Goal: Transaction & Acquisition: Purchase product/service

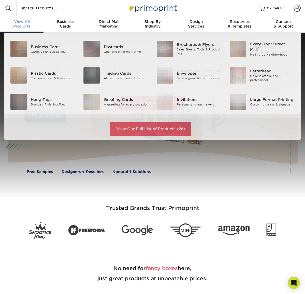
click at [22, 24] on span "View All" at bounding box center [22, 21] width 44 height 5
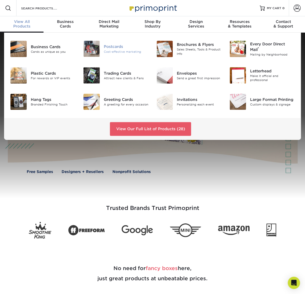
click at [115, 52] on div "Cost-effective marketing" at bounding box center [126, 51] width 45 height 4
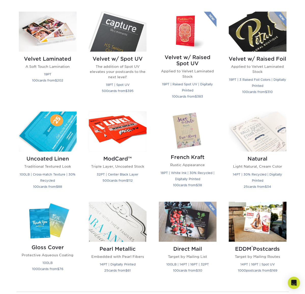
scroll to position [510, 0]
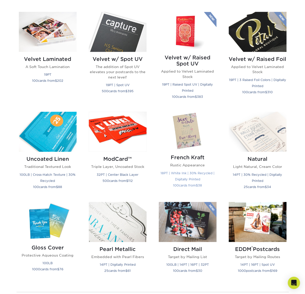
click at [185, 131] on img at bounding box center [188, 131] width 58 height 38
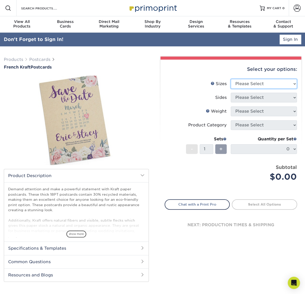
click at [259, 86] on select "Please Select 2" x 6" 2" x 8" 3.5" x 3.5" 3.5" x 4" 3.5" x 8.5" 3.67" x 8.5" 4"…" at bounding box center [264, 84] width 66 height 10
click at [173, 102] on label "Sides" at bounding box center [198, 98] width 66 height 10
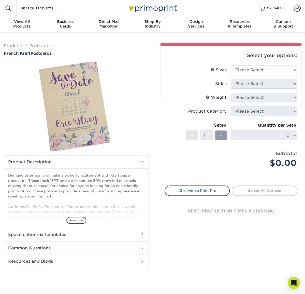
drag, startPoint x: 23, startPoint y: 186, endPoint x: 138, endPoint y: 195, distance: 115.5
click at [138, 195] on p "Demand attention and make a powerful statement with Kraft paper postcards. Thes…" at bounding box center [76, 199] width 137 height 52
click at [245, 72] on select "Please Select 2" x 6" 2" x 8" 3.5" x 3.5" 3.5" x 4" 3.5" x 8.5" 3.67" x 8.5" 4"…" at bounding box center [264, 70] width 66 height 10
select select "4.25x5.50"
click at [231, 65] on select "Please Select 2" x 6" 2" x 8" 3.5" x 3.5" 3.5" x 4" 3.5" x 8.5" 3.67" x 8.5" 4"…" at bounding box center [264, 70] width 66 height 10
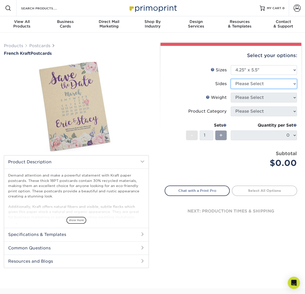
click at [240, 83] on select "Please Select Print Both Sides Print Both Sides - White Mask Back Only Print Bo…" at bounding box center [264, 84] width 66 height 10
select select "32d3c223-f82c-492b-b915-ba065a00862f"
click at [231, 79] on select "Please Select Print Both Sides Print Both Sides - White Mask Back Only Print Bo…" at bounding box center [264, 84] width 66 height 10
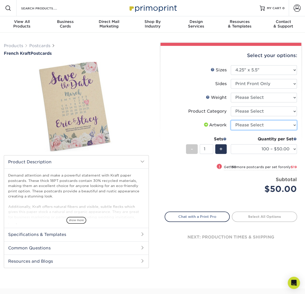
click at [252, 122] on select "Please Select I will upload files I need a design - $150" at bounding box center [264, 125] width 66 height 10
select select "upload"
click at [231, 120] on select "Please Select I will upload files I need a design - $150" at bounding box center [264, 125] width 66 height 10
click at [178, 126] on label "Artwork" at bounding box center [198, 125] width 66 height 10
click at [245, 113] on select "Please Select Postcards" at bounding box center [264, 111] width 66 height 10
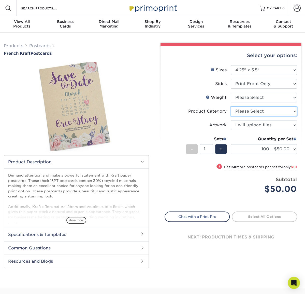
select select "9b7272e0-d6c8-4c3c-8e97-d3a1bcdab858"
click at [231, 106] on select "Please Select Postcards" at bounding box center [264, 111] width 66 height 10
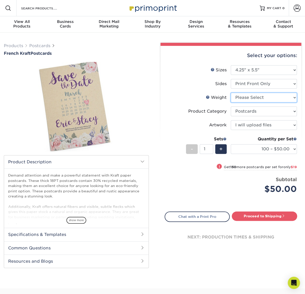
click at [261, 99] on select "Please Select 18PTUCKRAFT" at bounding box center [264, 98] width 66 height 10
select select "18PTUCKRAFT"
click at [231, 93] on select "Please Select 18PTUCKRAFT" at bounding box center [264, 98] width 66 height 10
select select "-1"
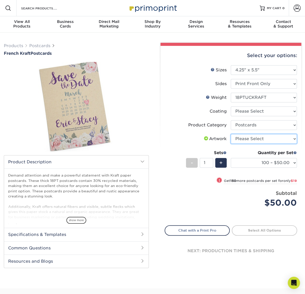
click at [251, 141] on select "Please Select I will upload files I need a design - $150" at bounding box center [264, 139] width 66 height 10
select select "upload"
click at [231, 134] on select "Please Select I will upload files I need a design - $150" at bounding box center [264, 139] width 66 height 10
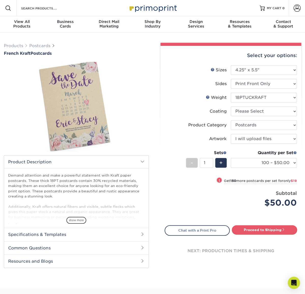
click at [170, 150] on li "Sets - 1 + Quantity per Set 100 – $50.00 250 – $69.00 500 – $131.00 1000 – $252…" at bounding box center [231, 163] width 132 height 30
click at [267, 231] on link "Proceed to Shipping" at bounding box center [264, 229] width 65 height 9
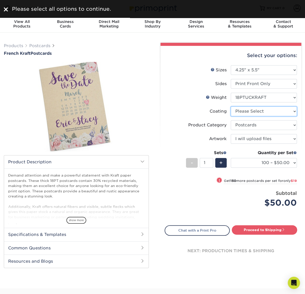
click at [246, 110] on select at bounding box center [264, 111] width 66 height 10
select select "3e7618de-abca-4bda-9f97-8b9129e913d8"
click at [231, 106] on select at bounding box center [264, 111] width 66 height 10
select select "-1"
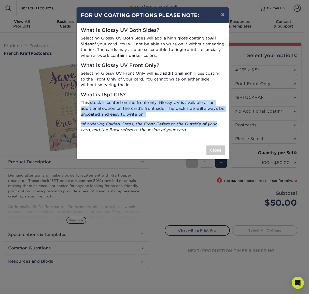
drag, startPoint x: 88, startPoint y: 103, endPoint x: 225, endPoint y: 125, distance: 138.8
click at [225, 124] on div "What is Glossy UV Both Sides? Selecting Glossy UV Both Sides will add a high gl…" at bounding box center [153, 82] width 152 height 118
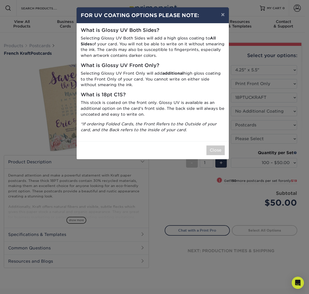
click at [222, 131] on p "*If ordering Folded Cards, the Front Refers to the Outside of your card, and th…" at bounding box center [153, 127] width 144 height 12
click at [215, 154] on button "Close" at bounding box center [216, 150] width 18 height 10
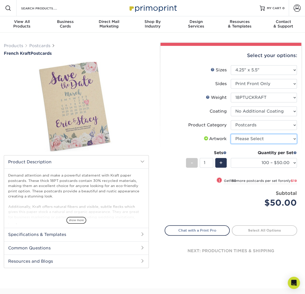
click at [249, 138] on select "Please Select I will upload files I need a design - $150" at bounding box center [264, 139] width 66 height 10
select select "upload"
click at [231, 134] on select "Please Select I will upload files I need a design - $150" at bounding box center [264, 139] width 66 height 10
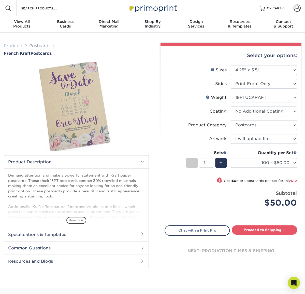
click at [20, 47] on link "Products" at bounding box center [13, 45] width 19 height 5
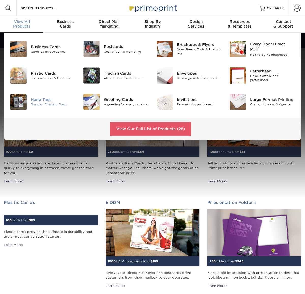
click at [27, 100] on div at bounding box center [18, 102] width 24 height 16
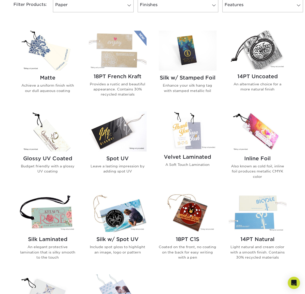
scroll to position [255, 0]
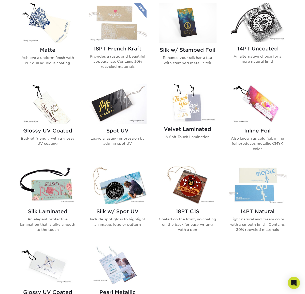
click at [217, 248] on div "Matte Achieve a uniform finish with our dull aqueous coating 18PT French Kraft …" at bounding box center [153, 165] width 280 height 336
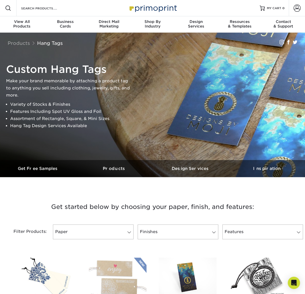
scroll to position [0, 0]
click at [66, 23] on span "Business" at bounding box center [66, 21] width 44 height 5
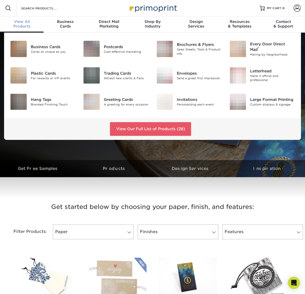
click at [23, 27] on div "View All Products" at bounding box center [22, 23] width 44 height 9
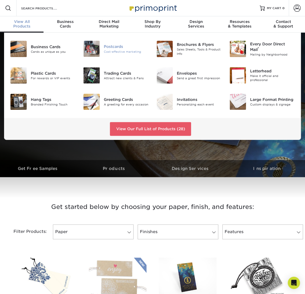
click at [112, 47] on div "Postcards" at bounding box center [126, 47] width 45 height 6
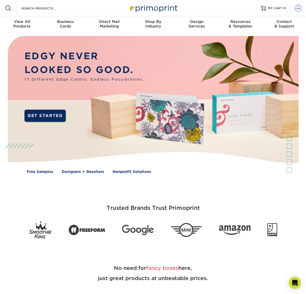
click at [293, 7] on link "Account" at bounding box center [298, 8] width 16 height 16
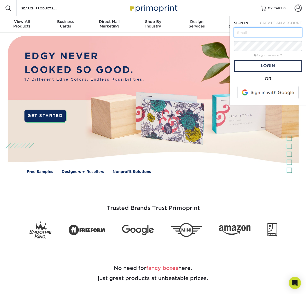
click at [260, 34] on input "text" at bounding box center [268, 33] width 68 height 10
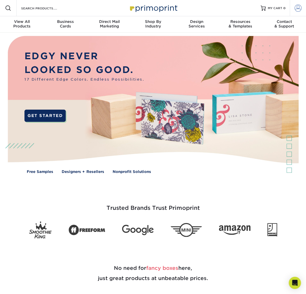
drag, startPoint x: 299, startPoint y: 2, endPoint x: 299, endPoint y: 5, distance: 2.6
click at [299, 2] on link "Account" at bounding box center [298, 8] width 16 height 16
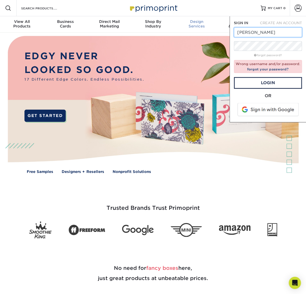
drag, startPoint x: 264, startPoint y: 32, endPoint x: 217, endPoint y: 26, distance: 47.6
click at [217, 26] on nav "Resources Menu Search Products Account SIGN IN CREATE AN ACCOUNT Christine forg…" at bounding box center [153, 16] width 306 height 33
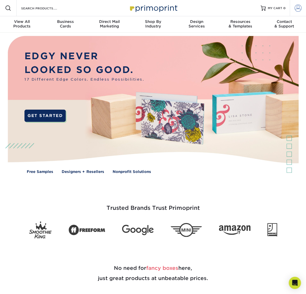
click at [299, 4] on link "Account" at bounding box center [298, 8] width 16 height 16
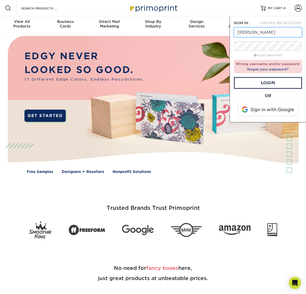
click at [268, 33] on input "Christine" at bounding box center [268, 33] width 68 height 10
type input "reluxe@reluxevault.com"
click at [264, 82] on link "Login" at bounding box center [268, 83] width 68 height 12
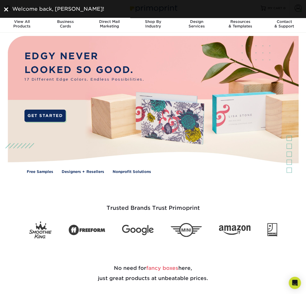
click at [5, 8] on img at bounding box center [6, 9] width 4 height 4
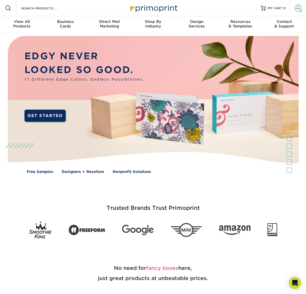
click at [297, 8] on span at bounding box center [297, 8] width 7 height 7
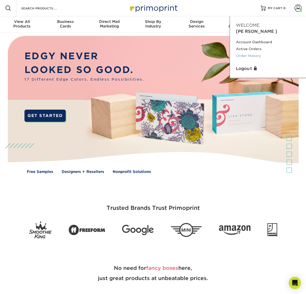
click at [254, 52] on link "Order History" at bounding box center [268, 55] width 64 height 7
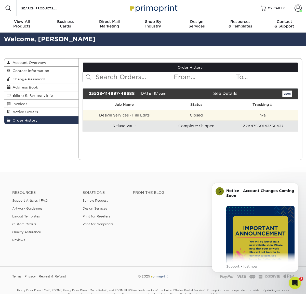
click at [118, 116] on td "Design Services - File Edits" at bounding box center [124, 115] width 83 height 11
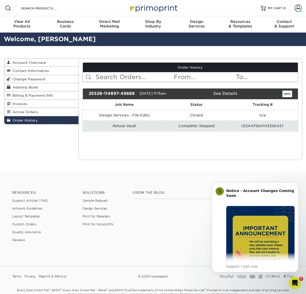
click at [267, 126] on td "1Z2A47560143356437" at bounding box center [262, 126] width 71 height 11
click at [31, 113] on span "Active Orders" at bounding box center [24, 112] width 28 height 4
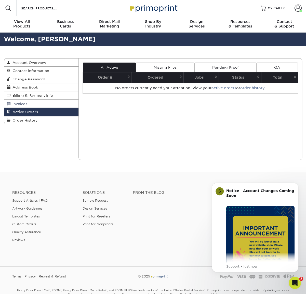
click at [25, 105] on span "Invoices" at bounding box center [18, 104] width 17 height 4
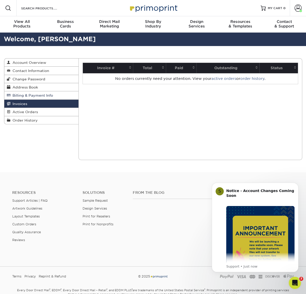
click at [21, 95] on span "Billing & Payment Info" at bounding box center [31, 95] width 43 height 4
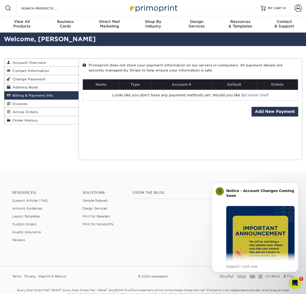
click at [23, 87] on span "Address Book" at bounding box center [24, 87] width 28 height 4
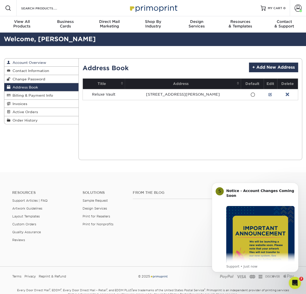
click at [23, 63] on span "Account Overview" at bounding box center [28, 63] width 36 height 4
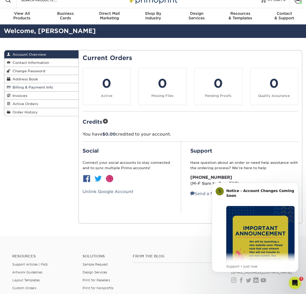
scroll to position [25, 0]
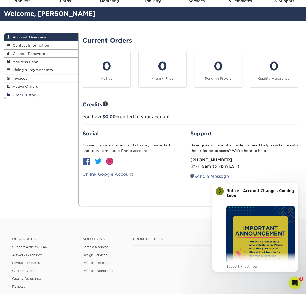
click at [37, 97] on link "Order History" at bounding box center [41, 95] width 74 height 8
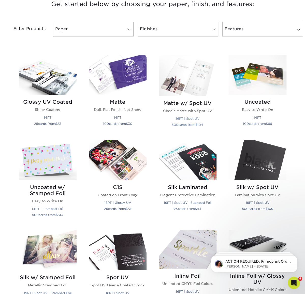
scroll to position [204, 0]
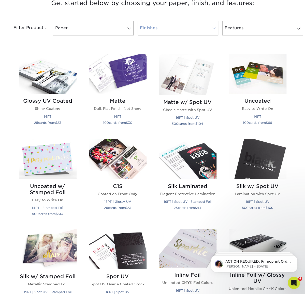
click at [173, 34] on link "Finishes" at bounding box center [178, 28] width 81 height 15
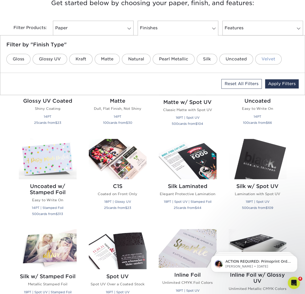
click at [263, 57] on link "Velvet" at bounding box center [269, 59] width 26 height 11
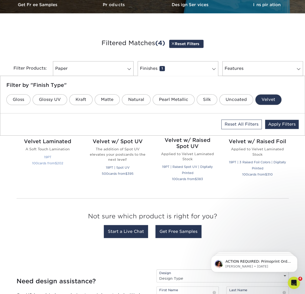
scroll to position [183, 0]
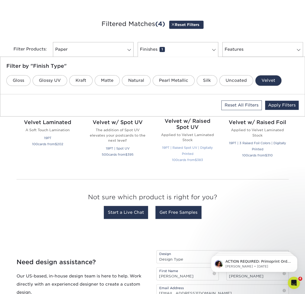
click at [188, 125] on h2 "Velvet w/ Raised Spot UV" at bounding box center [188, 124] width 58 height 12
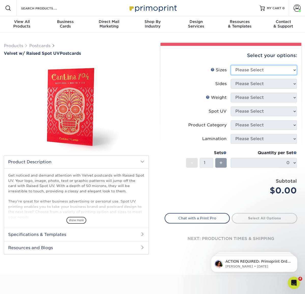
click at [256, 71] on select "Please Select 4" x 6" 5" x 7"" at bounding box center [264, 70] width 66 height 10
select select "4.00x6.00"
click at [231, 65] on select "Please Select 4" x 6" 5" x 7"" at bounding box center [264, 70] width 66 height 10
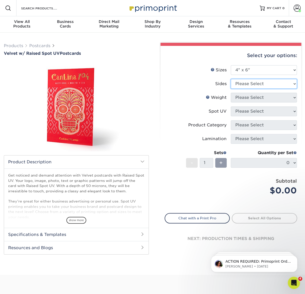
click at [260, 83] on select "Please Select Print Both Sides Print Front Only" at bounding box center [264, 84] width 66 height 10
select select "13abbda7-1d64-4f25-8bb2-c179b224825d"
click at [231, 79] on select "Please Select Print Both Sides Print Front Only" at bounding box center [264, 84] width 66 height 10
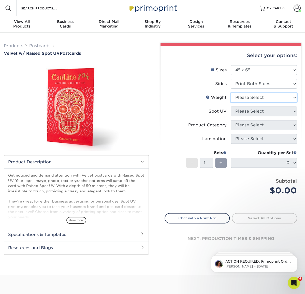
click at [266, 102] on select "Please Select 16PT" at bounding box center [264, 98] width 66 height 10
select select "16PT"
click at [231, 93] on select "Please Select 16PT" at bounding box center [264, 98] width 66 height 10
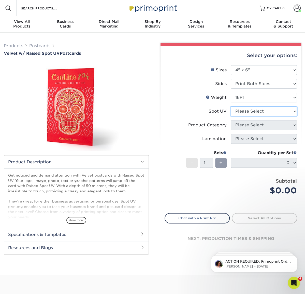
click at [259, 112] on select "Please Select Front and Back (Both Sides) Front Only" at bounding box center [264, 111] width 66 height 10
select select "0"
click at [231, 106] on select "Please Select Front and Back (Both Sides) Front Only" at bounding box center [264, 111] width 66 height 10
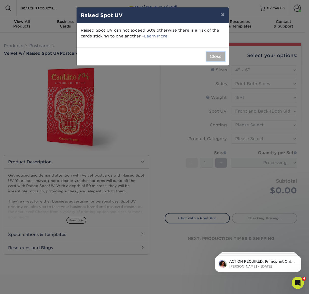
click at [221, 57] on button "Close" at bounding box center [216, 57] width 18 height 10
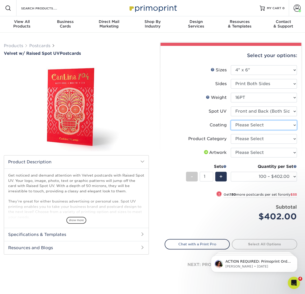
click at [244, 127] on select at bounding box center [264, 125] width 66 height 10
select select "3e7618de-abca-4bda-9f97-8b9129e913d8"
click at [231, 120] on select at bounding box center [264, 125] width 66 height 10
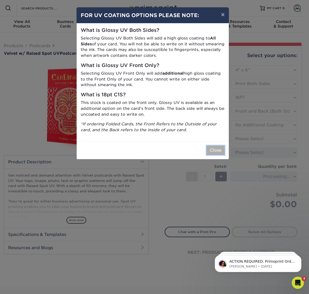
click at [213, 152] on button "Close" at bounding box center [216, 150] width 18 height 10
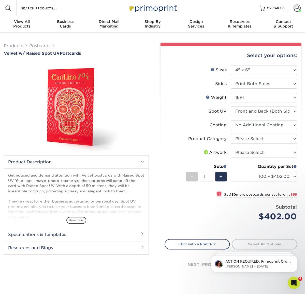
click at [253, 144] on li "Product Category Please Select Postcards" at bounding box center [231, 141] width 132 height 14
click at [254, 139] on select "Please Select Postcards" at bounding box center [264, 139] width 66 height 10
select select "9b7272e0-d6c8-4c3c-8e97-d3a1bcdab858"
click at [231, 134] on select "Please Select Postcards" at bounding box center [264, 139] width 66 height 10
click at [257, 152] on select "Please Select I will upload files I need a design - $150" at bounding box center [264, 153] width 66 height 10
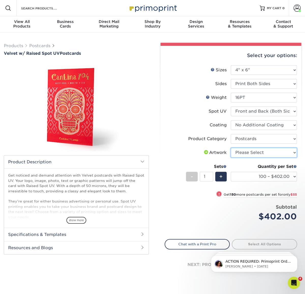
select select "upload"
click at [231, 148] on select "Please Select I will upload files I need a design - $150" at bounding box center [264, 153] width 66 height 10
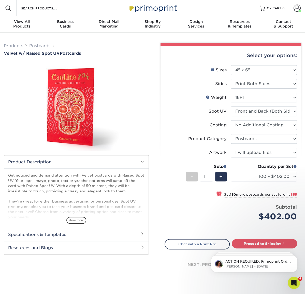
click at [198, 193] on div "! Get 150 more postcards per set for only $55" at bounding box center [231, 197] width 132 height 12
select select "250 – $457.00"
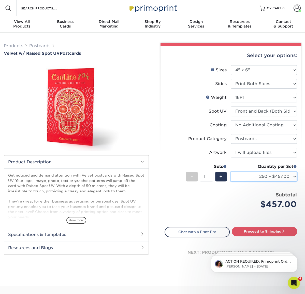
click at [251, 178] on select "100 – $402.00 250 – $457.00 500 – $617.00" at bounding box center [264, 177] width 66 height 10
click at [205, 214] on li "Price per set $457.00 Subtotal $457.00 This product does not qualify for a disc…" at bounding box center [231, 203] width 125 height 25
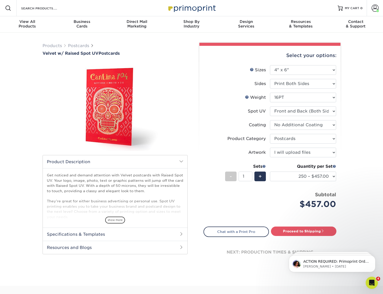
drag, startPoint x: 355, startPoint y: 53, endPoint x: 364, endPoint y: 37, distance: 18.5
click at [305, 53] on div "Products Postcards Velvet w/ Raised Spot UV Postcards show more 100 $" at bounding box center [191, 159] width 383 height 253
click at [28, 25] on div "View All Products" at bounding box center [27, 23] width 55 height 9
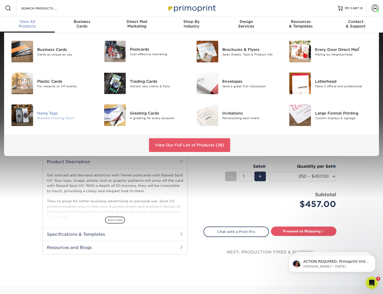
click at [17, 115] on img at bounding box center [22, 115] width 22 height 22
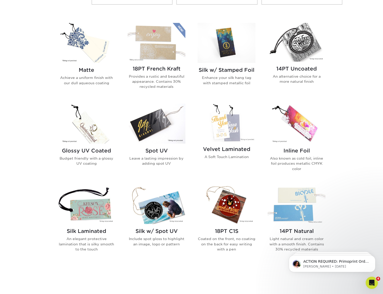
scroll to position [255, 0]
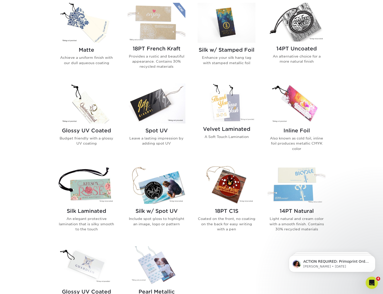
click at [223, 113] on img at bounding box center [227, 103] width 58 height 38
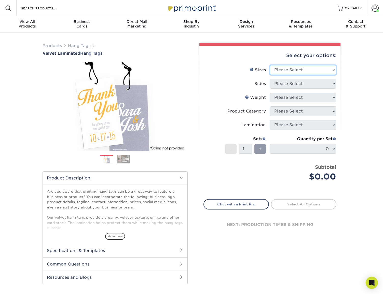
click at [295, 69] on select "Please Select 1.5" x 3.5" 1.75" x 3.5" 2" x 2" 2" x 3.5" 2" x 4" 2" x 6" 2.5" x…" at bounding box center [303, 70] width 66 height 10
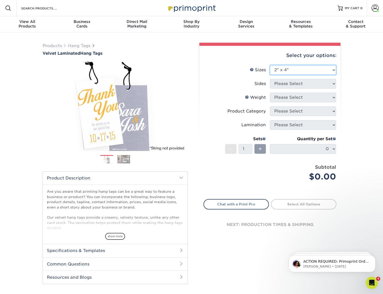
click at [270, 65] on select "Please Select 1.5" x 3.5" 1.75" x 3.5" 2" x 2" 2" x 3.5" 2" x 4" 2" x 6" 2.5" x…" at bounding box center [303, 70] width 66 height 10
click at [290, 68] on select "Please Select 1.5" x 3.5" 1.75" x 3.5" 2" x 2" 2" x 3.5" 2" x 4" 2" x 6" 2.5" x…" at bounding box center [303, 70] width 66 height 10
select select "2.00x6.00"
click at [270, 65] on select "Please Select 1.5" x 3.5" 1.75" x 3.5" 2" x 2" 2" x 3.5" 2" x 4" 2" x 6" 2.5" x…" at bounding box center [303, 70] width 66 height 10
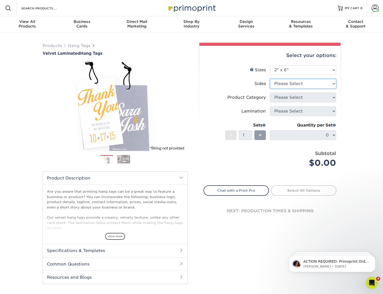
click at [285, 82] on select "Please Select Print Both Sides Print Front Only" at bounding box center [303, 84] width 66 height 10
select select "32d3c223-f82c-492b-b915-ba065a00862f"
click at [270, 79] on select "Please Select Print Both Sides Print Front Only" at bounding box center [303, 84] width 66 height 10
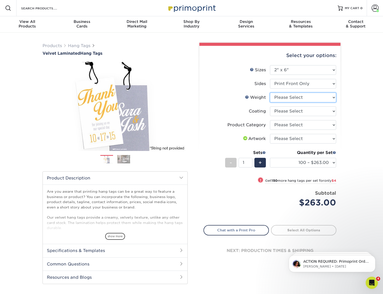
click at [303, 97] on select "Please Select 16PT" at bounding box center [303, 98] width 66 height 10
select select "16PT"
click at [270, 93] on select "Please Select 16PT" at bounding box center [303, 98] width 66 height 10
click at [303, 113] on select at bounding box center [303, 111] width 66 height 10
select select "3e7618de-abca-4bda-9f97-8b9129e913d8"
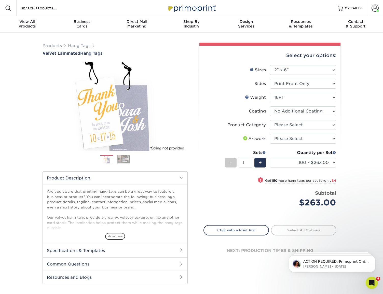
click at [270, 106] on select at bounding box center [303, 111] width 66 height 10
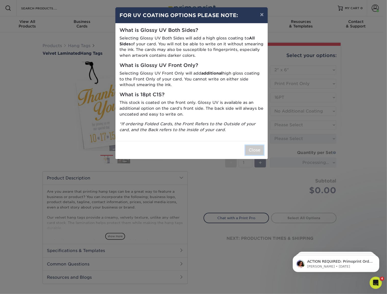
click at [261, 152] on button "Close" at bounding box center [254, 150] width 18 height 10
